Goal: Browse casually

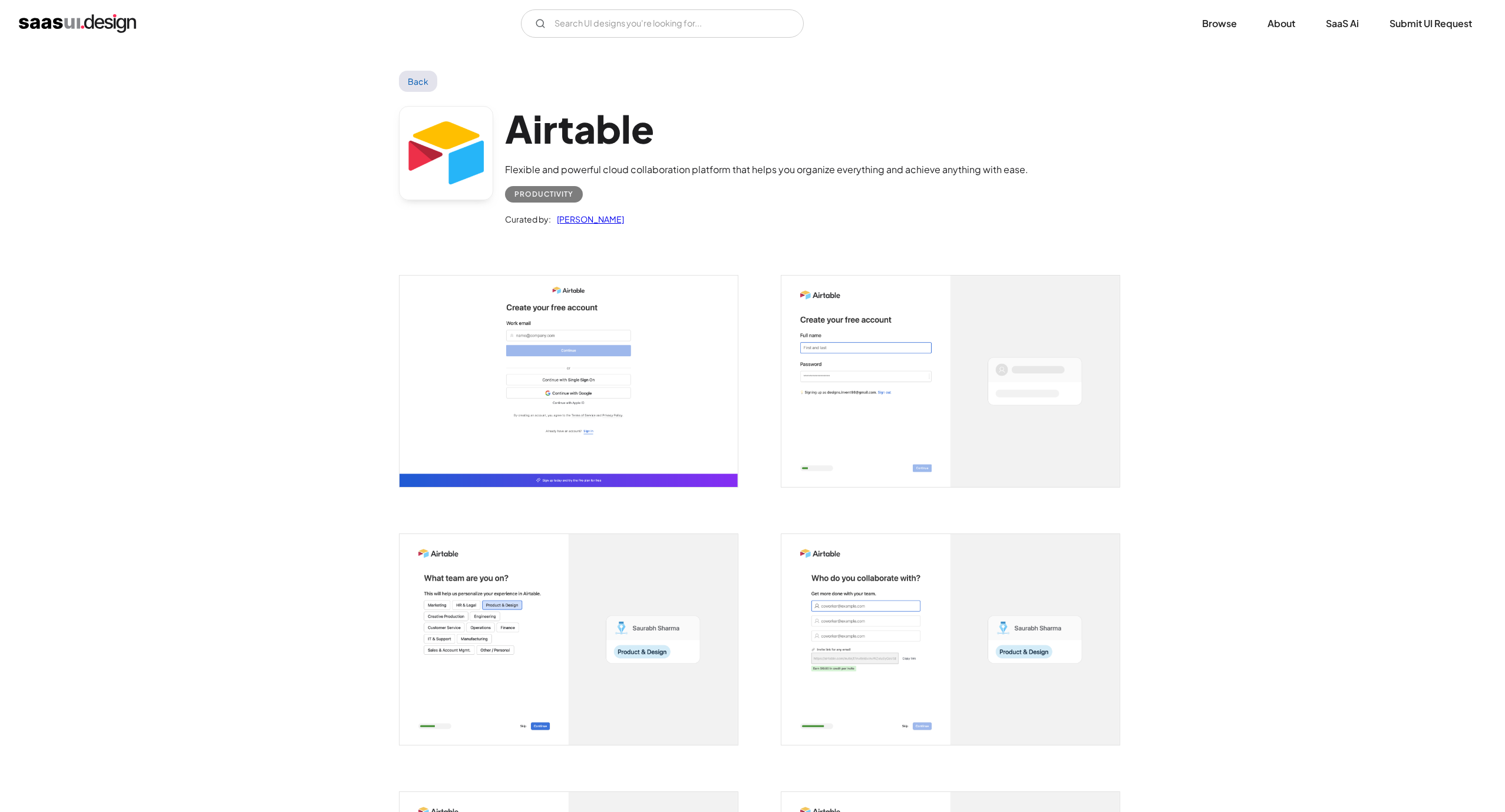
click at [559, 406] on img "open lightbox" at bounding box center [568, 381] width 338 height 212
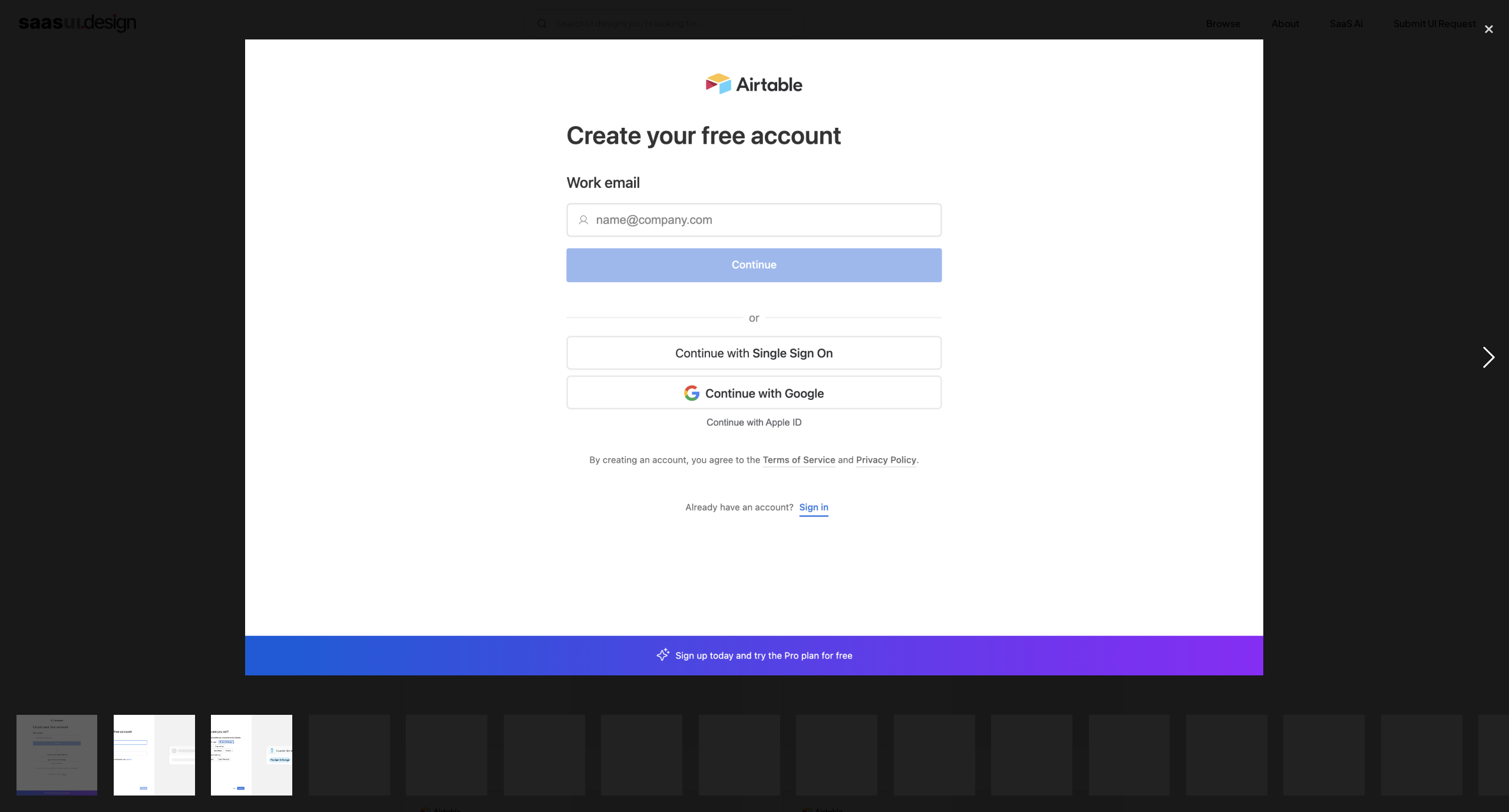
click at [1475, 359] on div "next image" at bounding box center [1489, 357] width 40 height 682
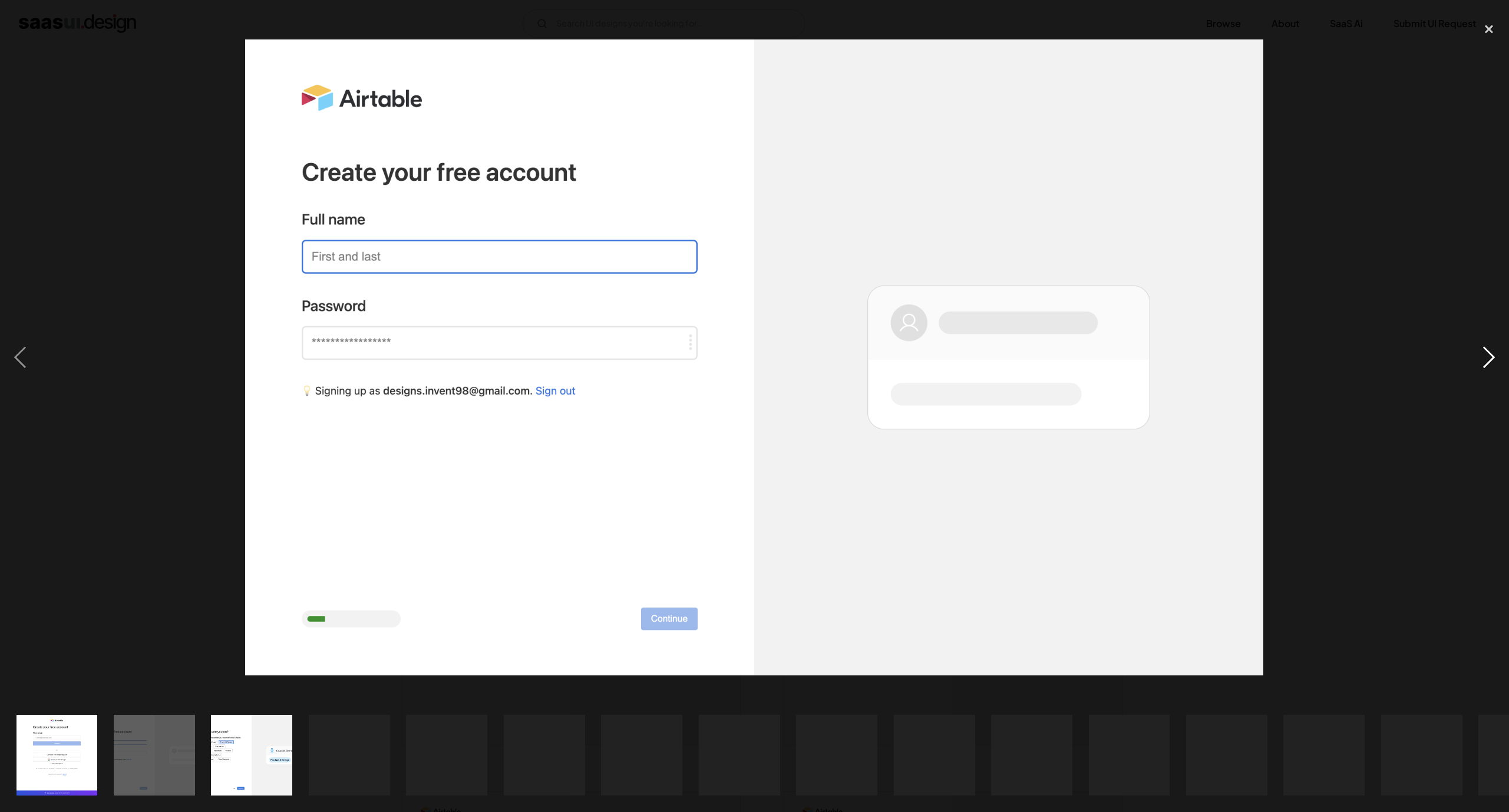
click at [1475, 358] on div "next image" at bounding box center [1489, 357] width 40 height 682
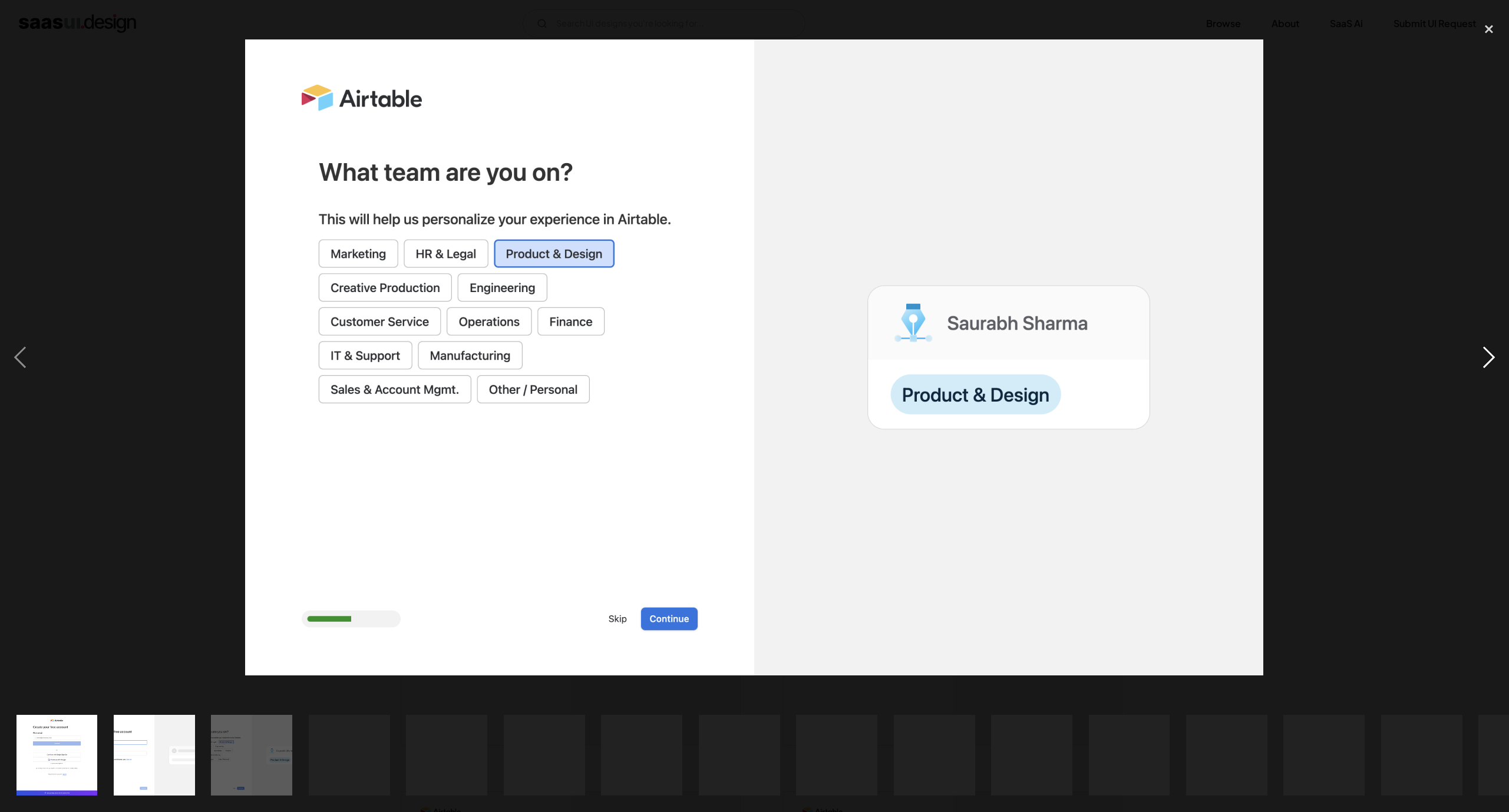
click at [1475, 358] on div "next image" at bounding box center [1489, 357] width 40 height 682
click at [1483, 356] on div "next image" at bounding box center [1489, 357] width 40 height 682
click at [1326, 252] on div at bounding box center [754, 357] width 1509 height 682
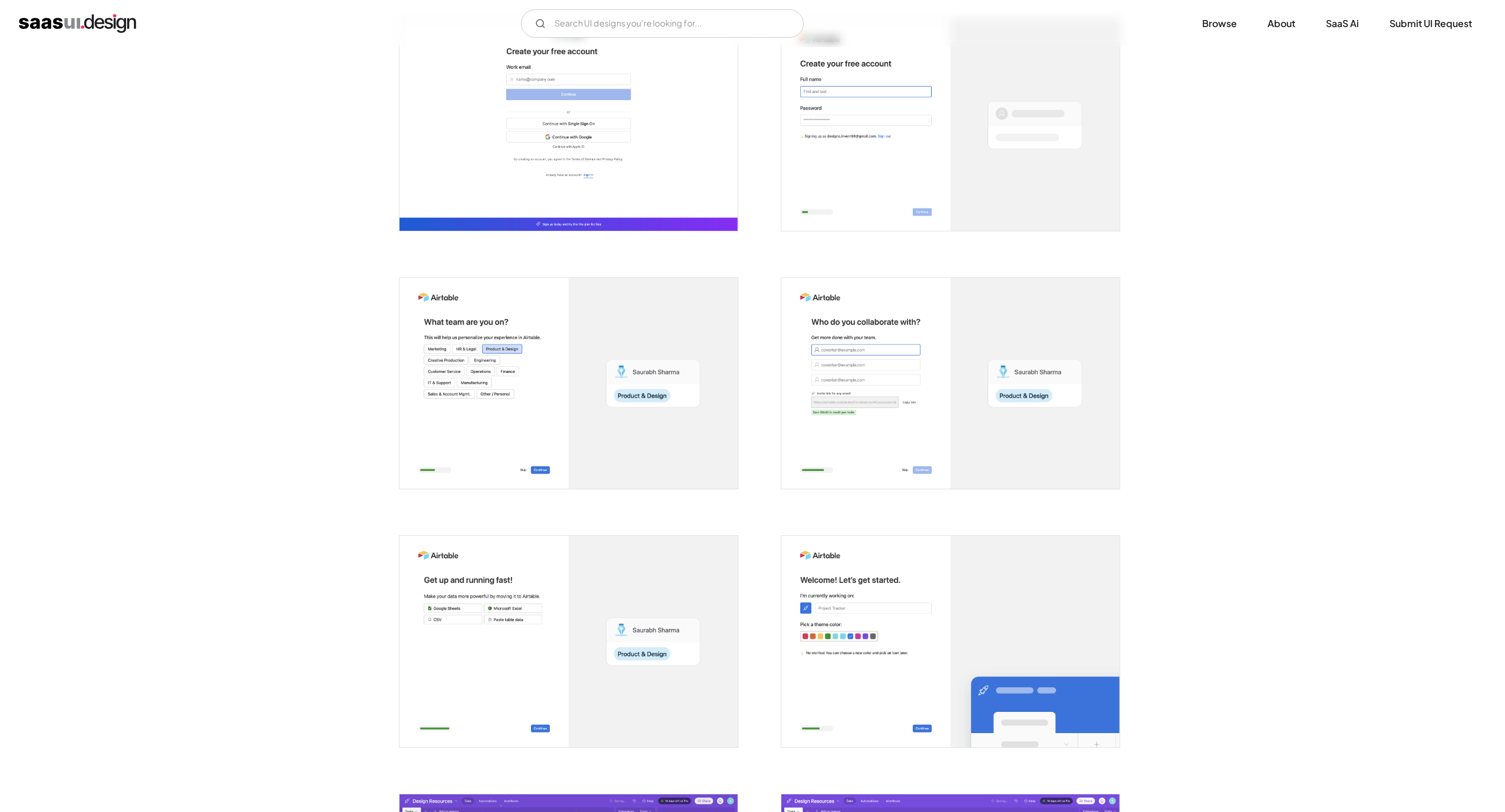
scroll to position [265, 0]
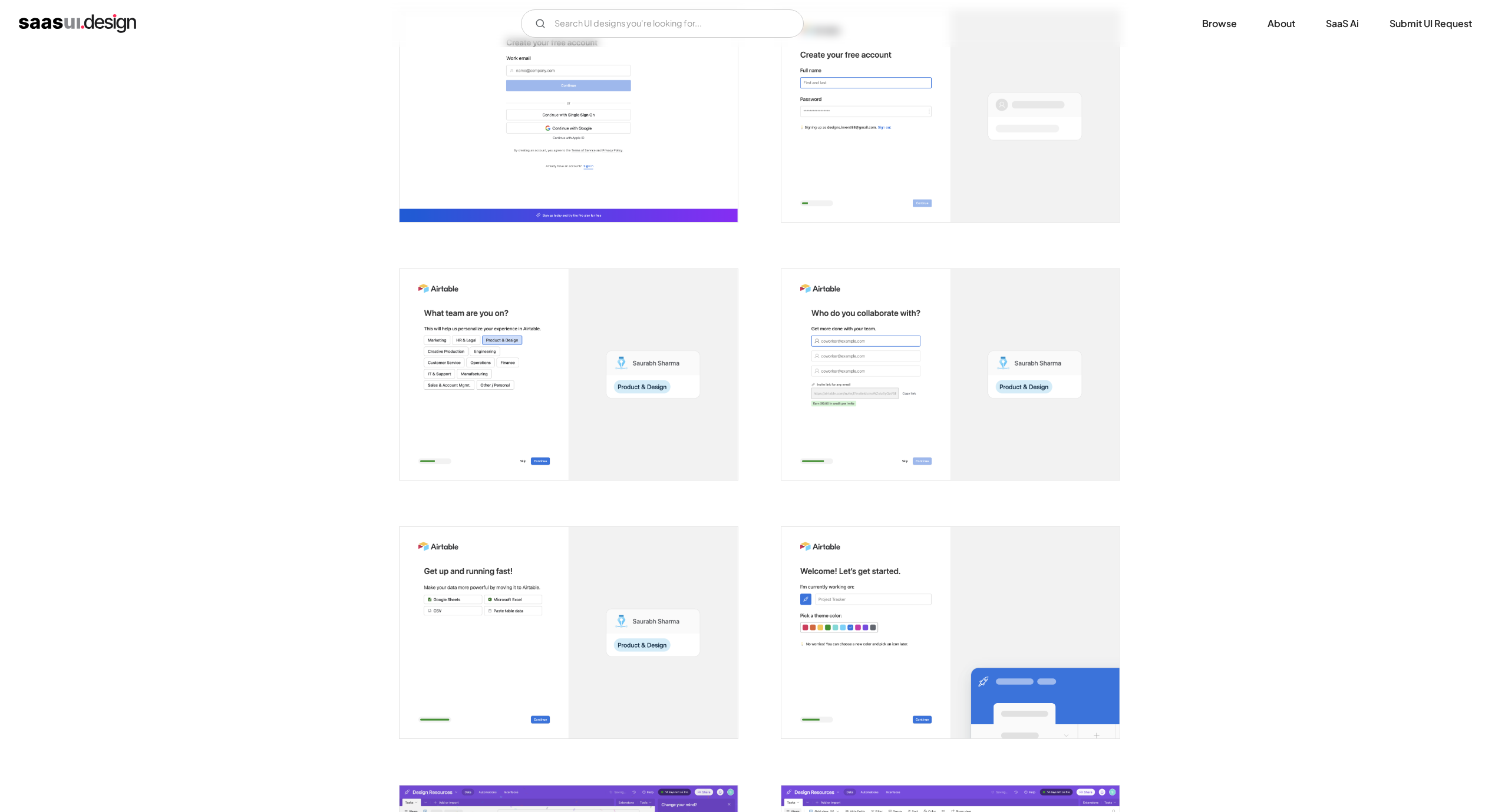
click at [1059, 407] on img "open lightbox" at bounding box center [951, 375] width 338 height 212
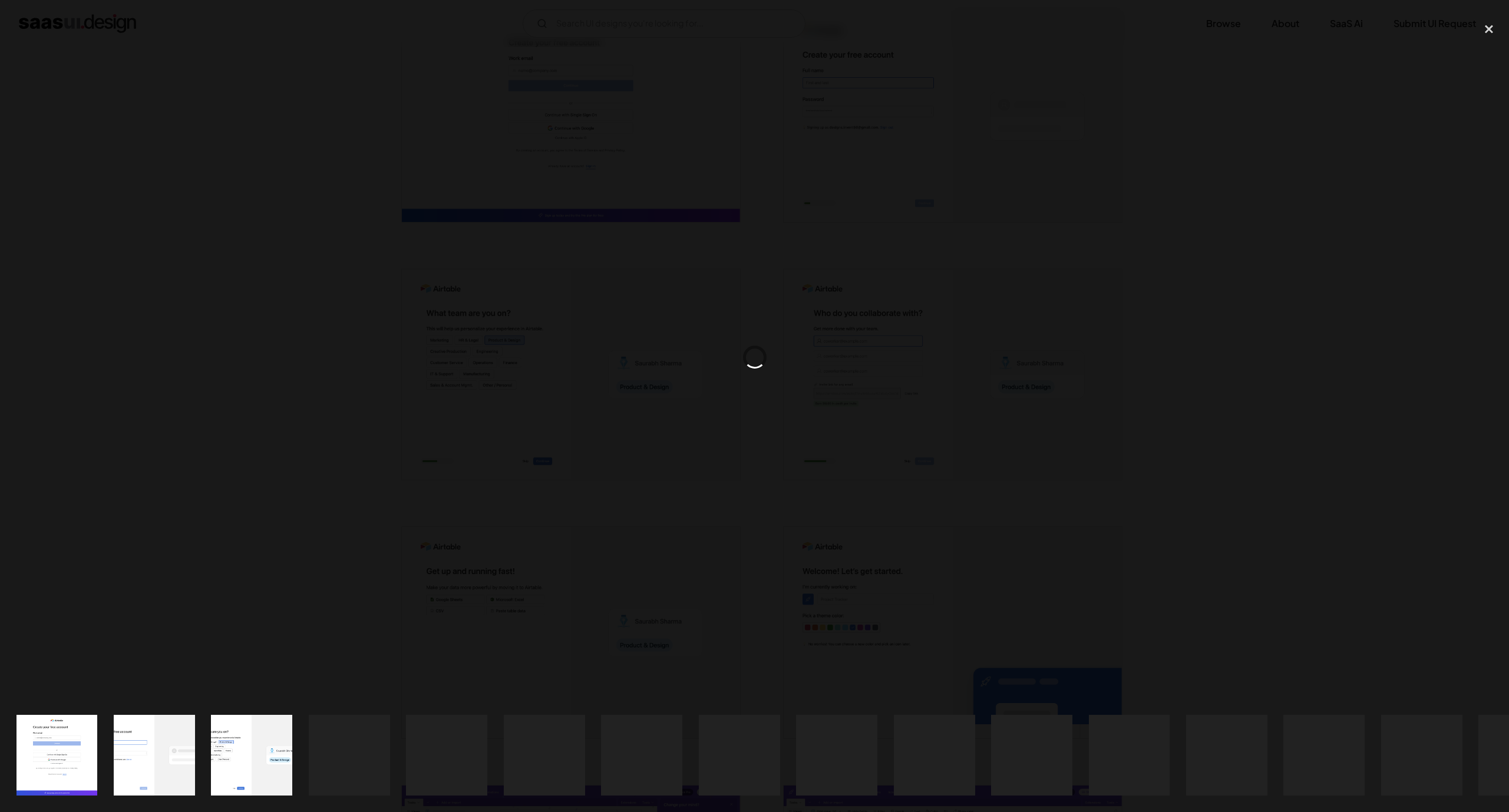
click at [1264, 337] on div at bounding box center [754, 357] width 1509 height 682
click at [1490, 29] on div "close lightbox" at bounding box center [1489, 29] width 40 height 26
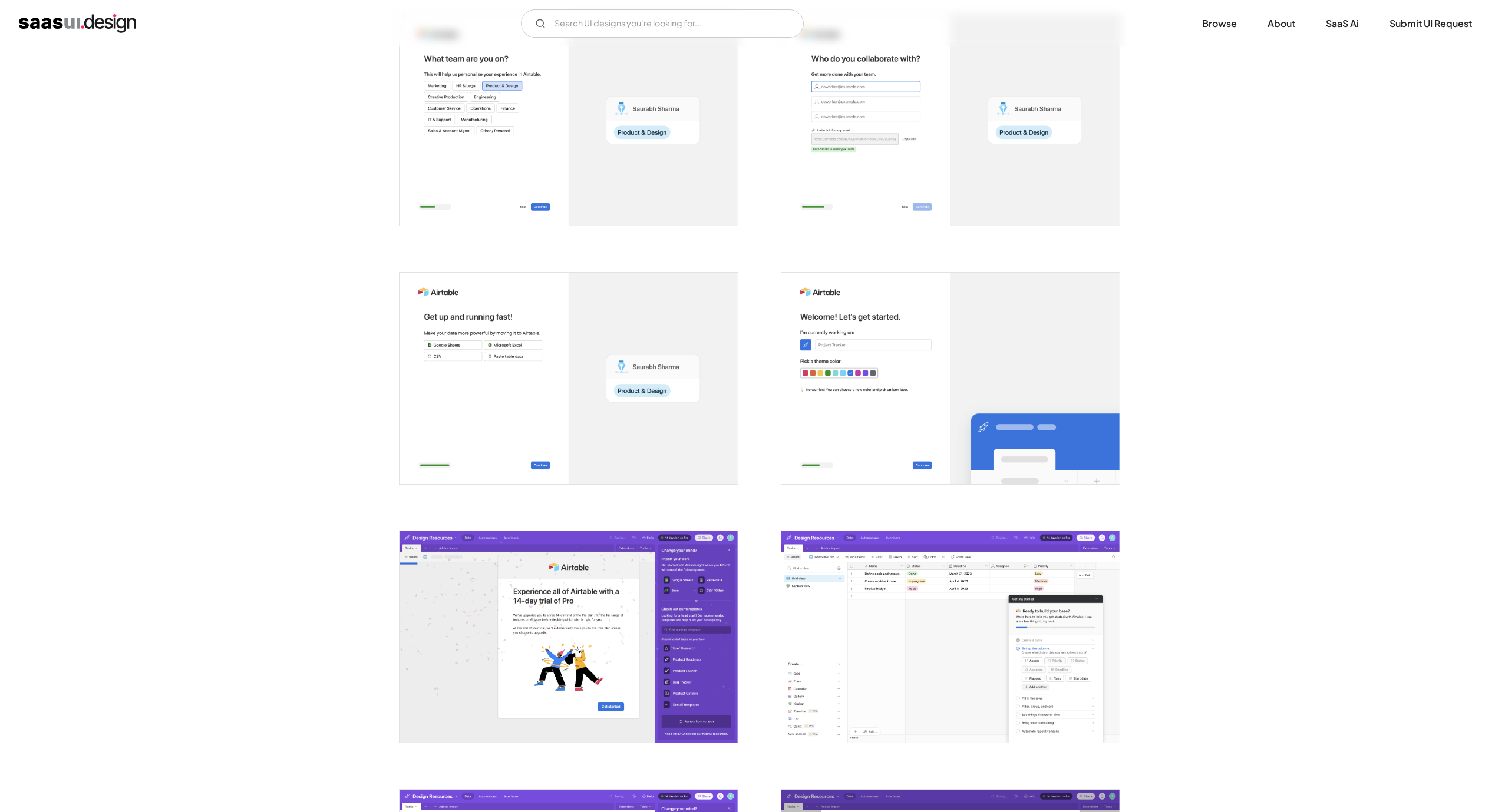
scroll to position [530, 0]
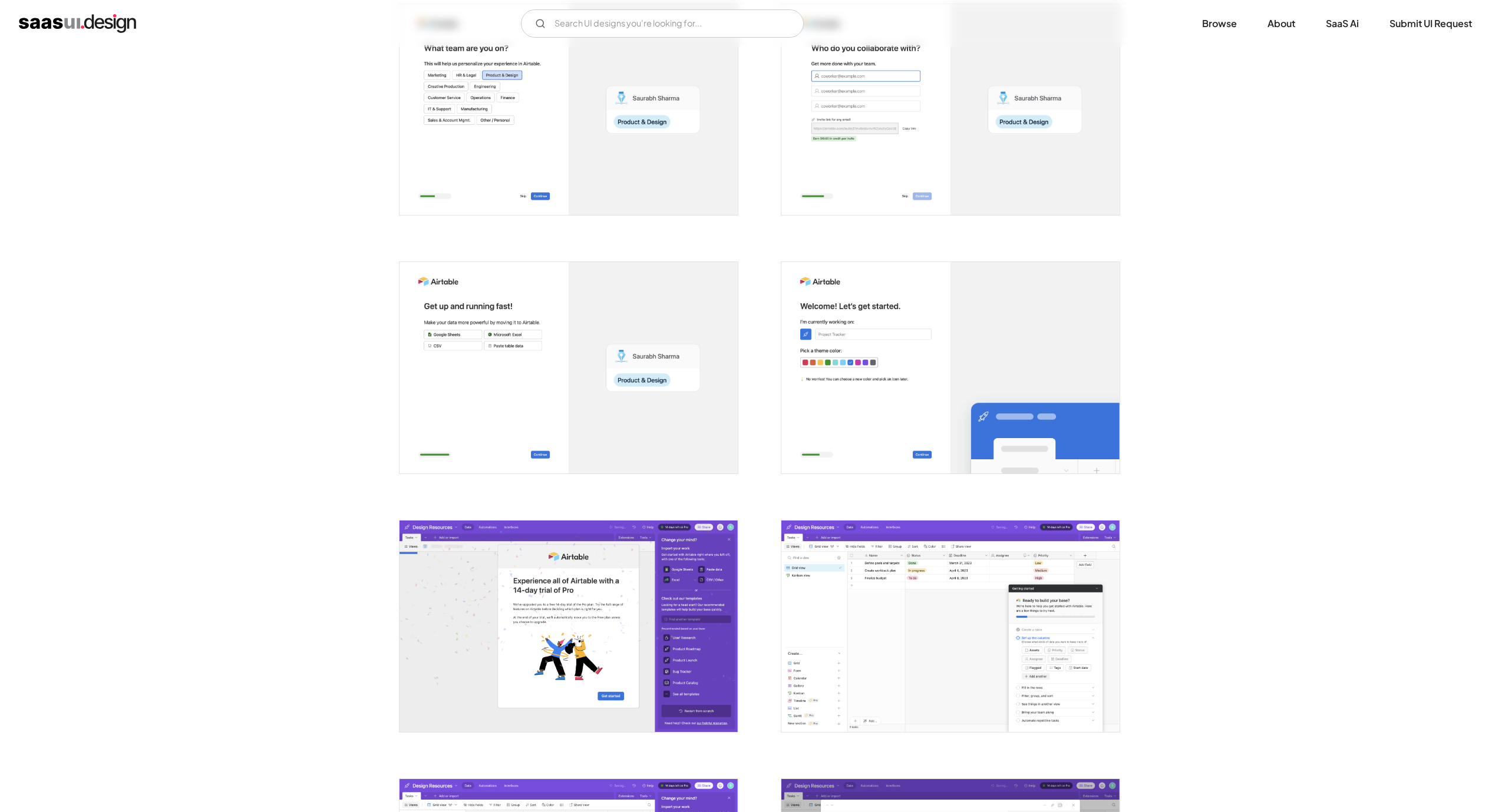
click at [1003, 634] on img "open lightbox" at bounding box center [951, 626] width 338 height 212
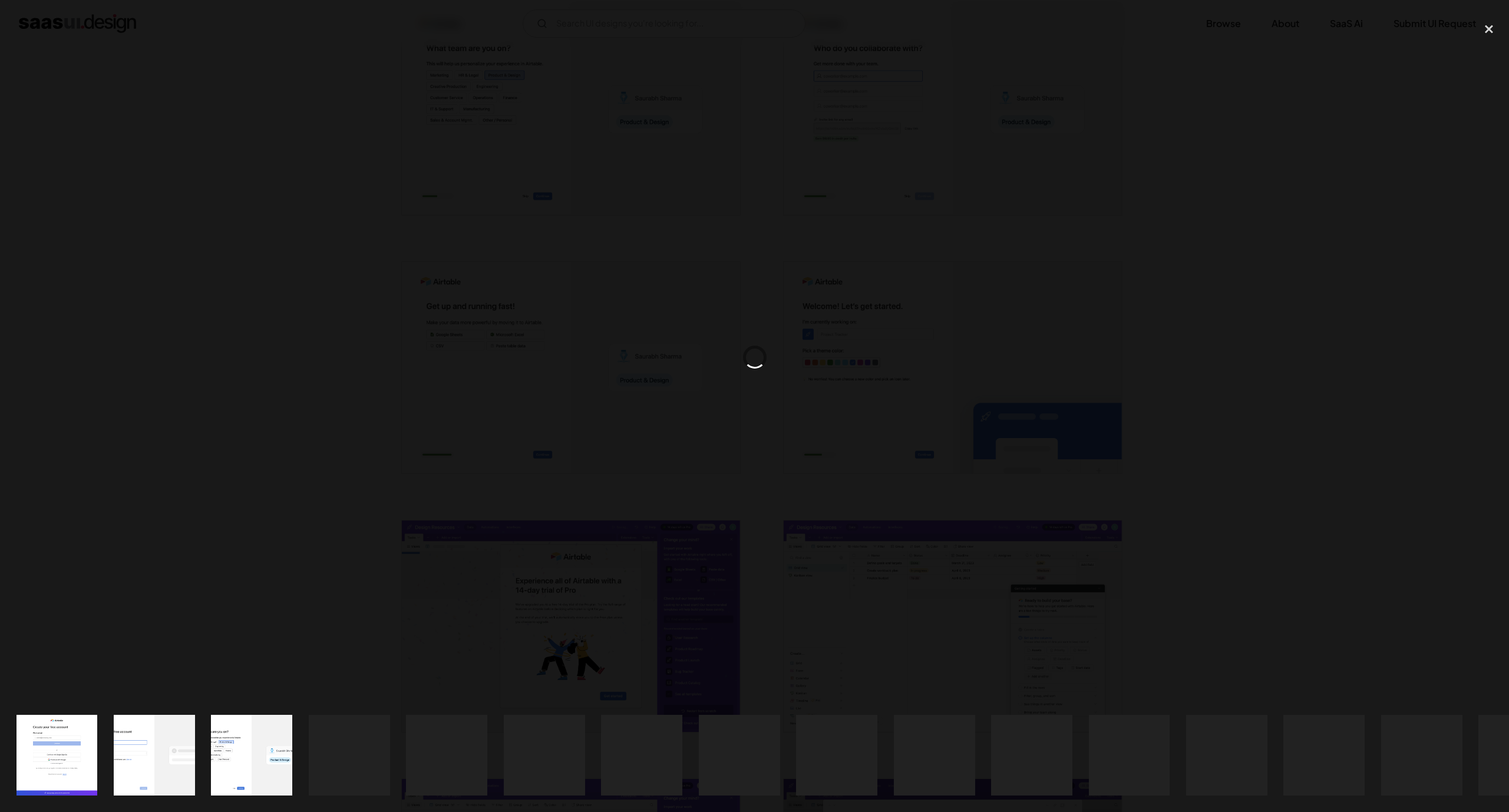
click at [1169, 453] on div at bounding box center [754, 357] width 1509 height 682
click at [1490, 33] on div "close lightbox" at bounding box center [1489, 29] width 40 height 26
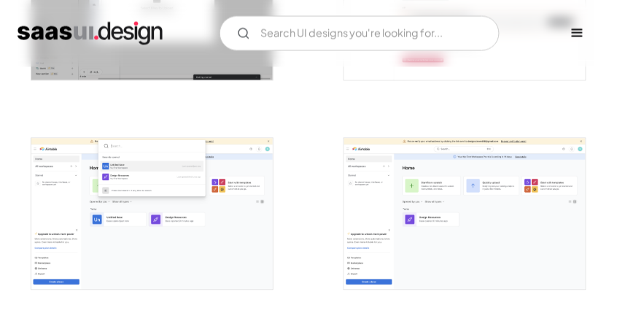
scroll to position [2292, 0]
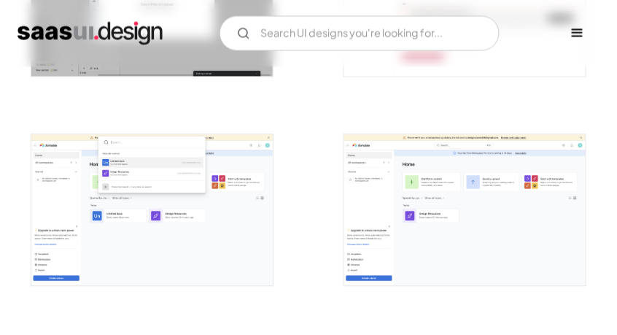
click at [480, 221] on img "open lightbox" at bounding box center [464, 210] width 241 height 151
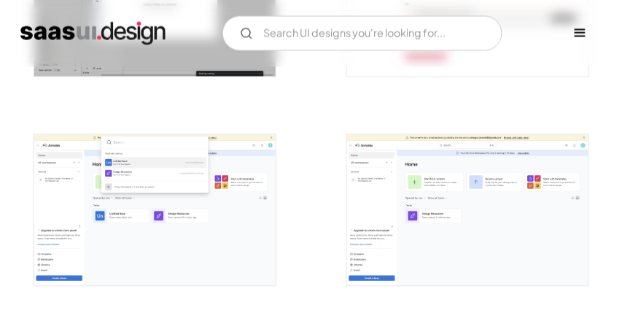
scroll to position [2305, 0]
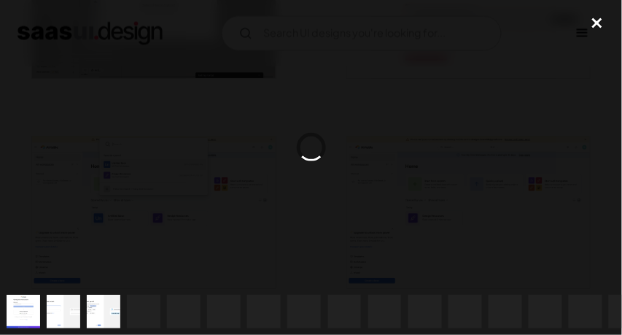
click at [599, 18] on div "close lightbox" at bounding box center [597, 23] width 50 height 32
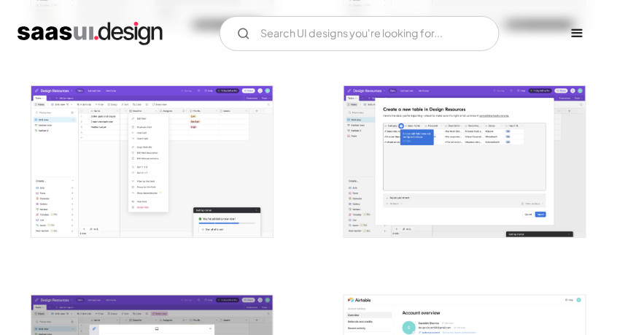
scroll to position [1928, 0]
